Goal: Find specific page/section: Find specific page/section

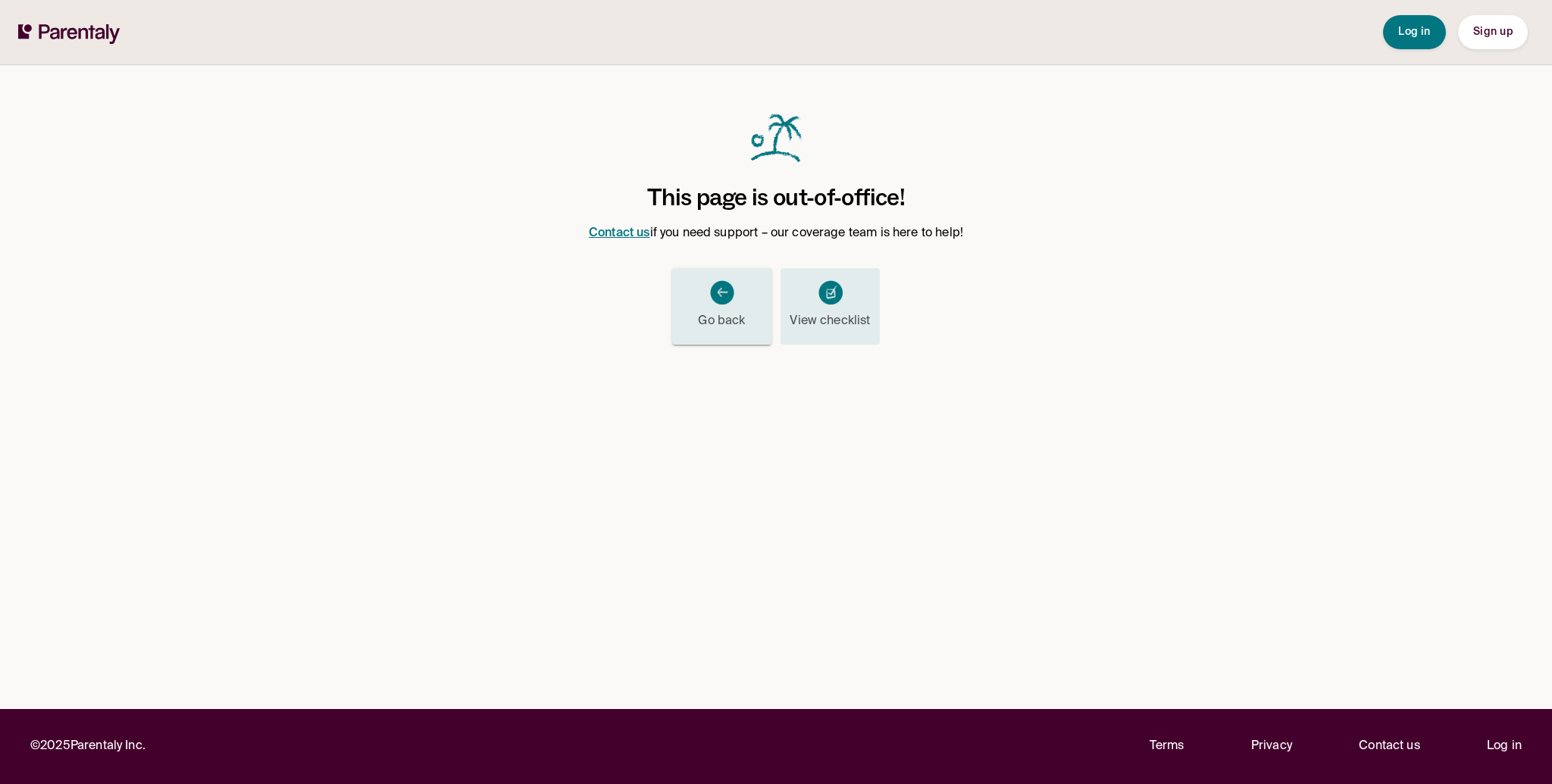
click at [741, 279] on link "Go back" at bounding box center [722, 305] width 99 height 76
